Goal: Task Accomplishment & Management: Manage account settings

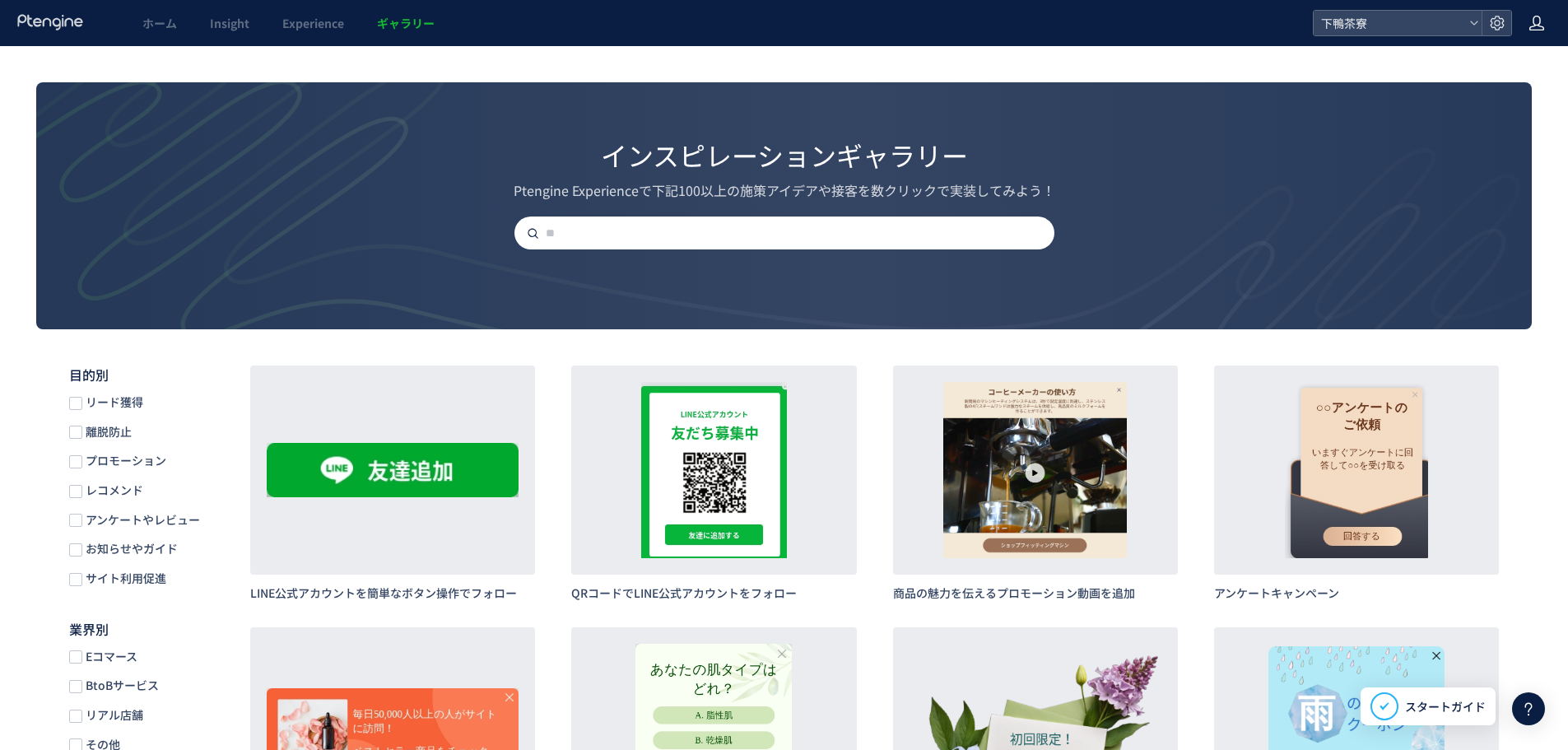
click at [1536, 26] on icon at bounding box center [1536, 22] width 16 height 16
click at [1489, 70] on span "アカウント設定" at bounding box center [1493, 65] width 80 height 16
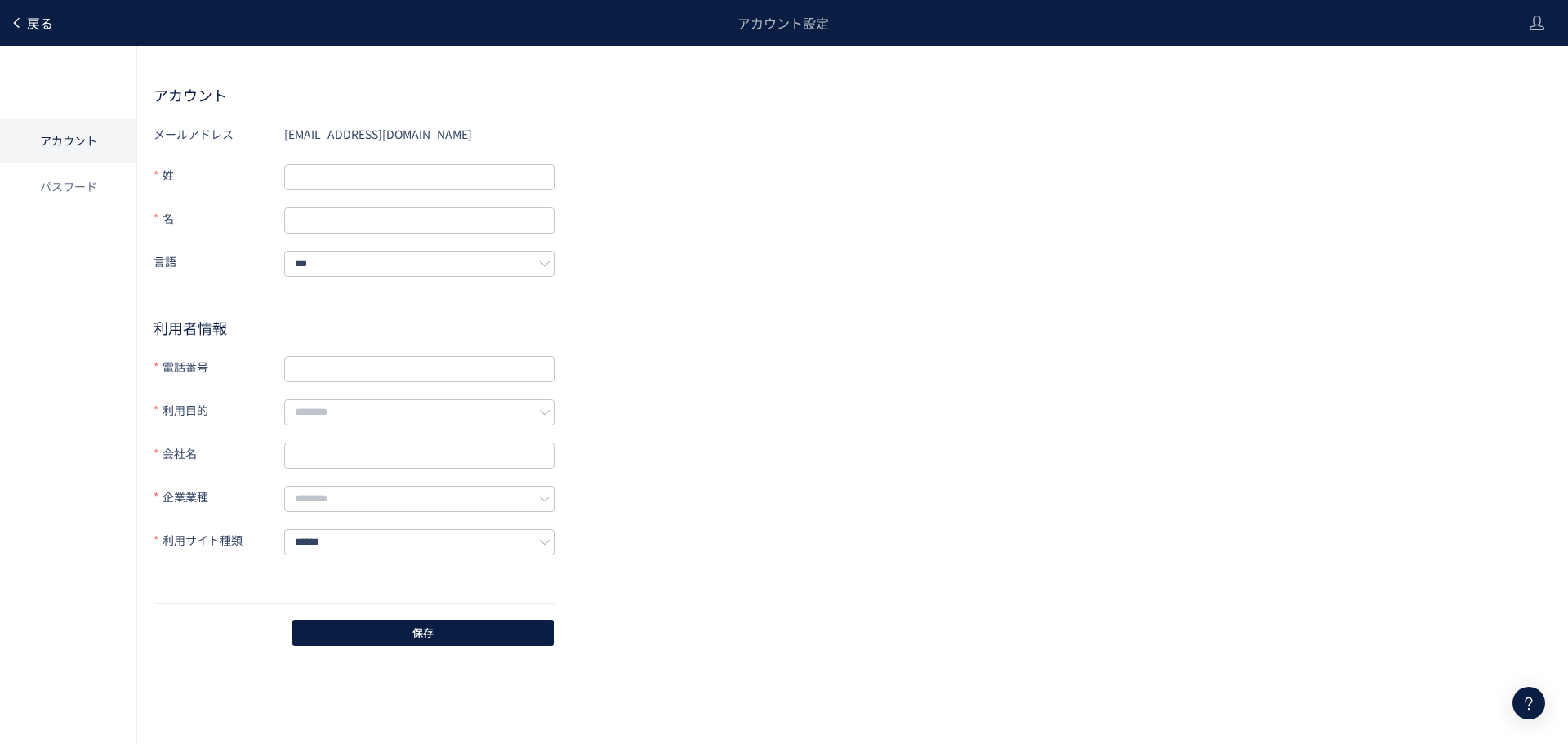
click at [27, 29] on span "戻る" at bounding box center [39, 23] width 26 height 19
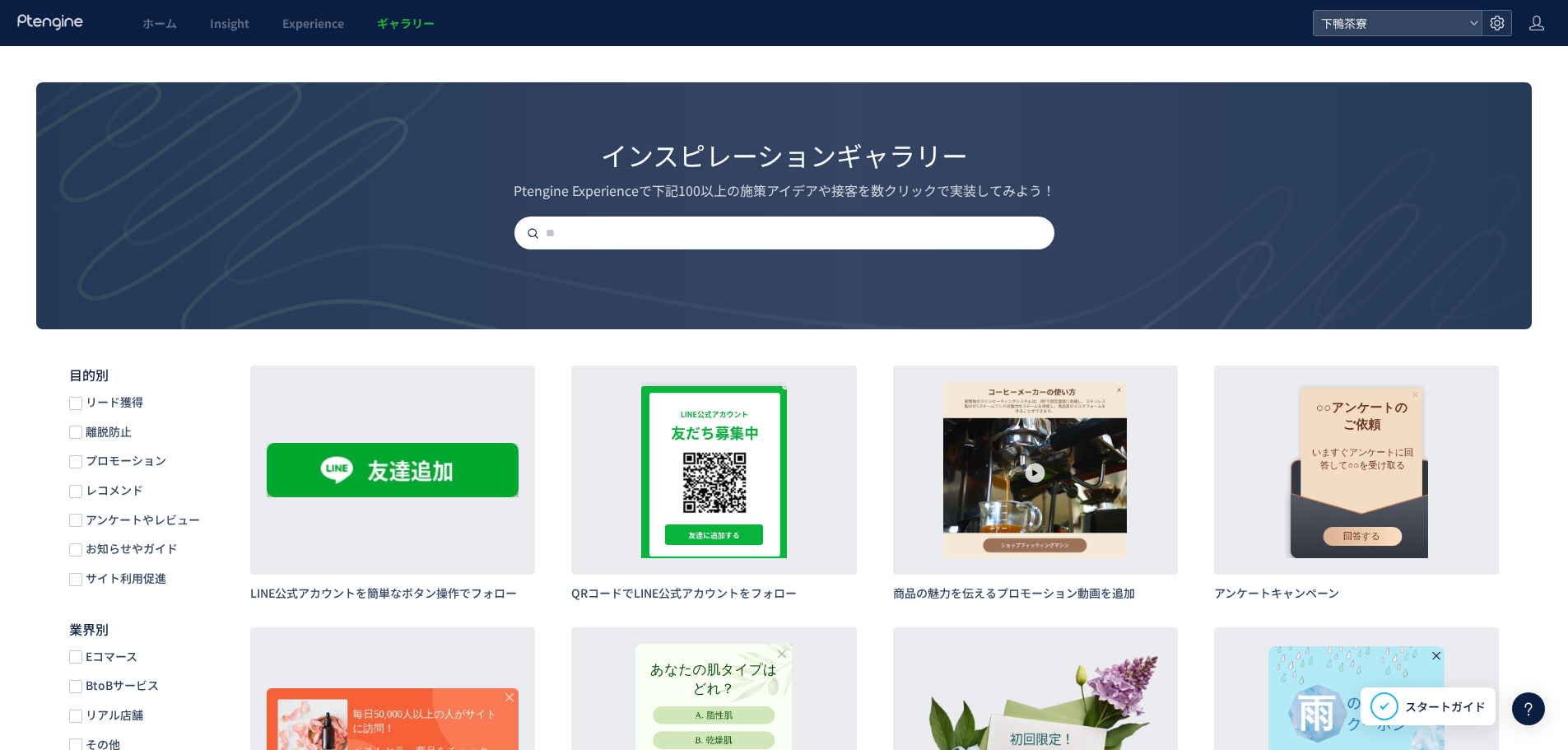
click at [1494, 23] on use at bounding box center [1496, 22] width 14 height 14
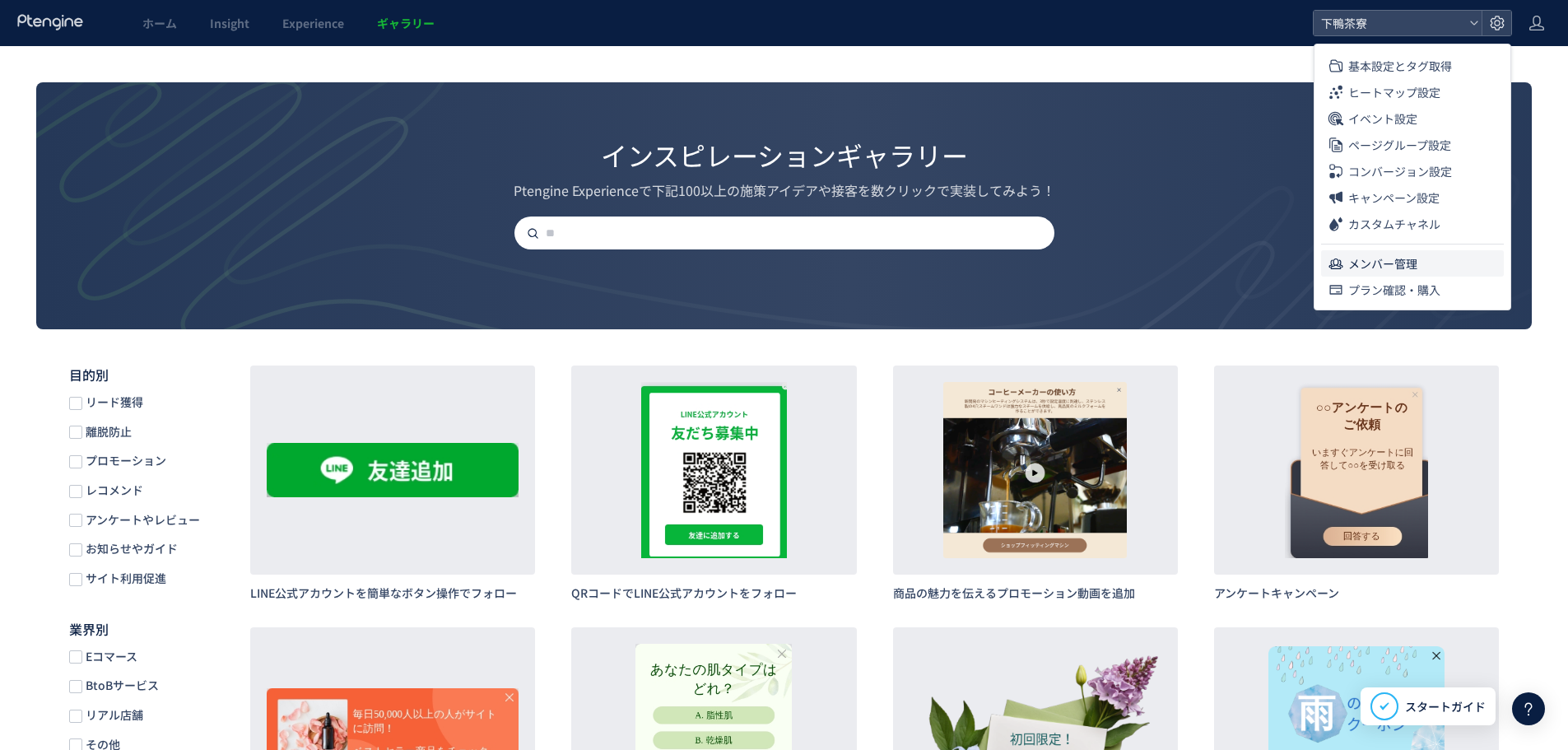
click at [1356, 263] on span "メンバー管理" at bounding box center [1382, 263] width 69 height 26
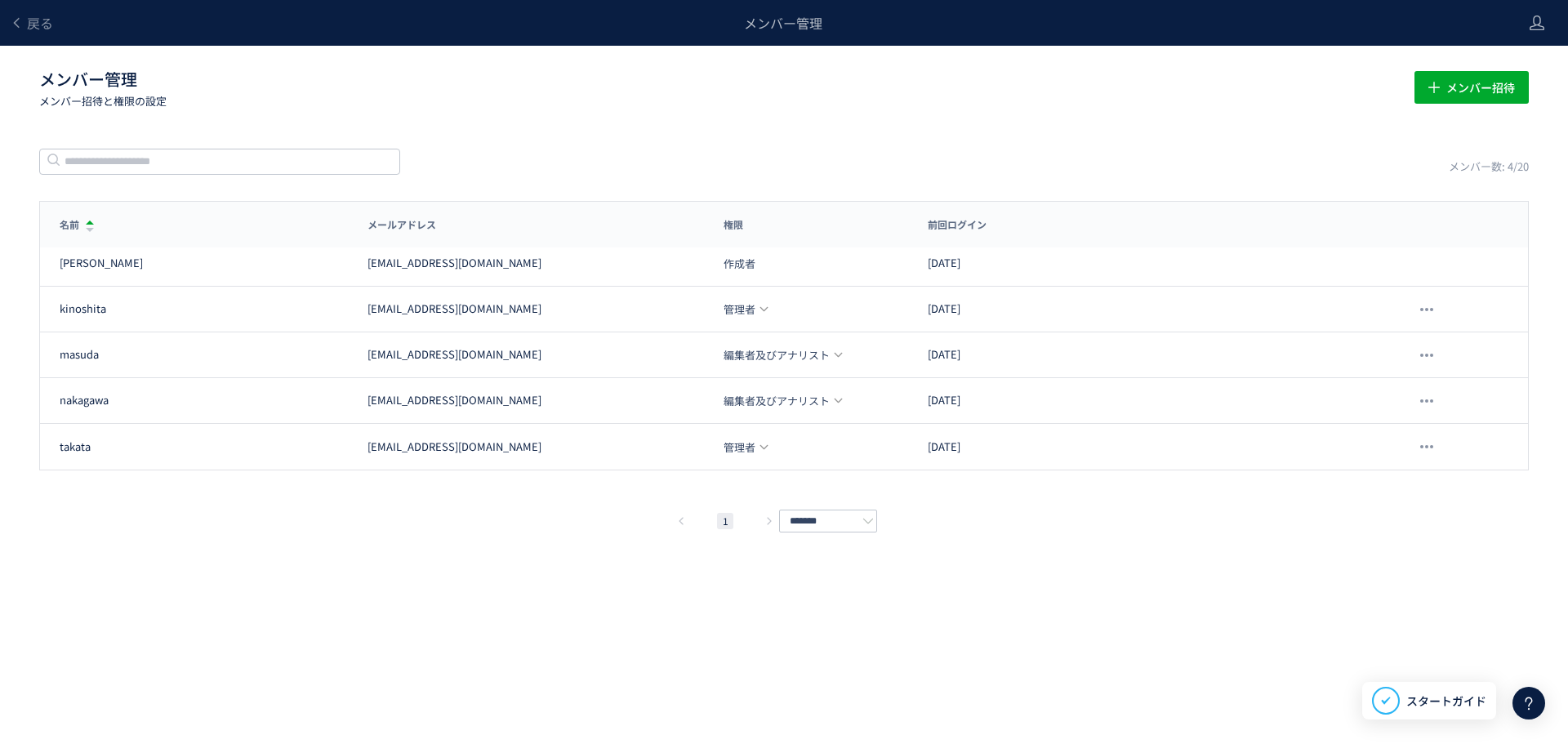
click at [299, 559] on div "戻る メンバー管理 メンバー管理 メンバー招待と権限の設定 メンバー招待 メンバー数: 4/20 名前 メールアドレス 権限 前回ログイン 名前 メールアドレ…" at bounding box center [784, 347] width 1568 height 695
click at [1014, 525] on div "1 *******" at bounding box center [784, 521] width 1490 height 19
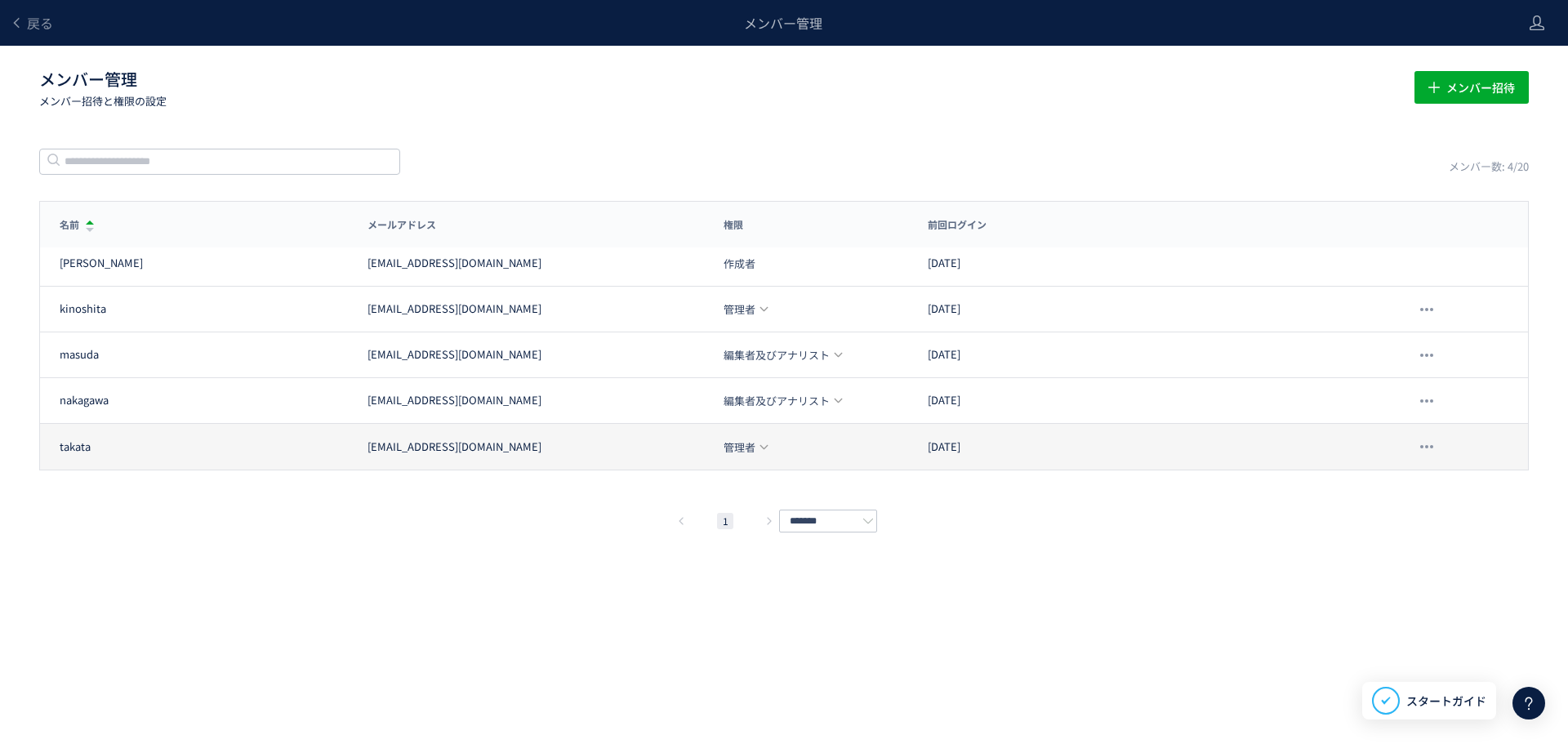
drag, startPoint x: 39, startPoint y: 219, endPoint x: 1007, endPoint y: 456, distance: 996.6
click at [1007, 456] on div "名前 メールアドレス 権限 前回ログイン 名前 メールアドレス 権限 前回ログイン [PERSON_NAME] [EMAIL_ADDRESS][DOMAIN_…" at bounding box center [784, 336] width 1490 height 269
copy div "名前 メールアドレス 権限 前回ログイン [PERSON_NAME] [EMAIL_ADDRESS][DOMAIN_NAME] 作成者 [DATE] [PER…"
